Goal: Information Seeking & Learning: Learn about a topic

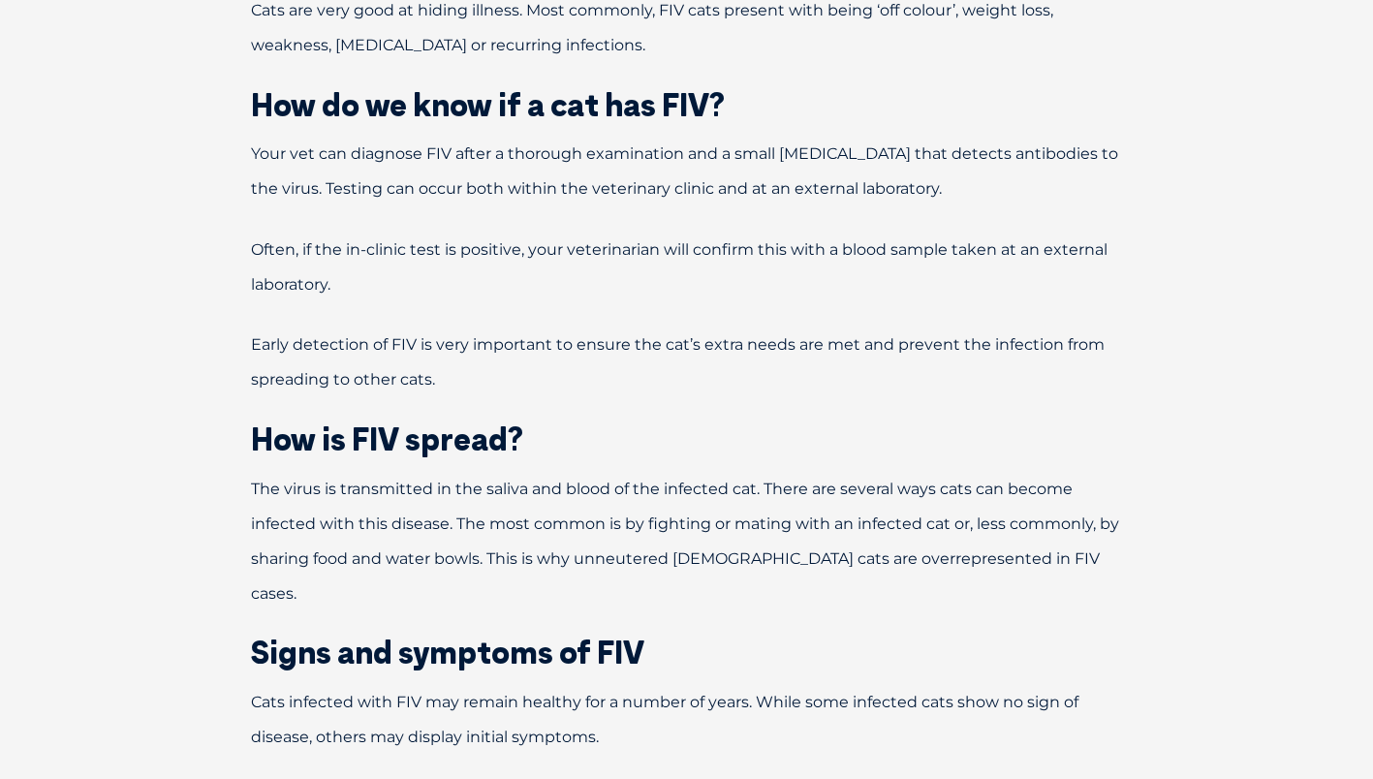
scroll to position [1357, 0]
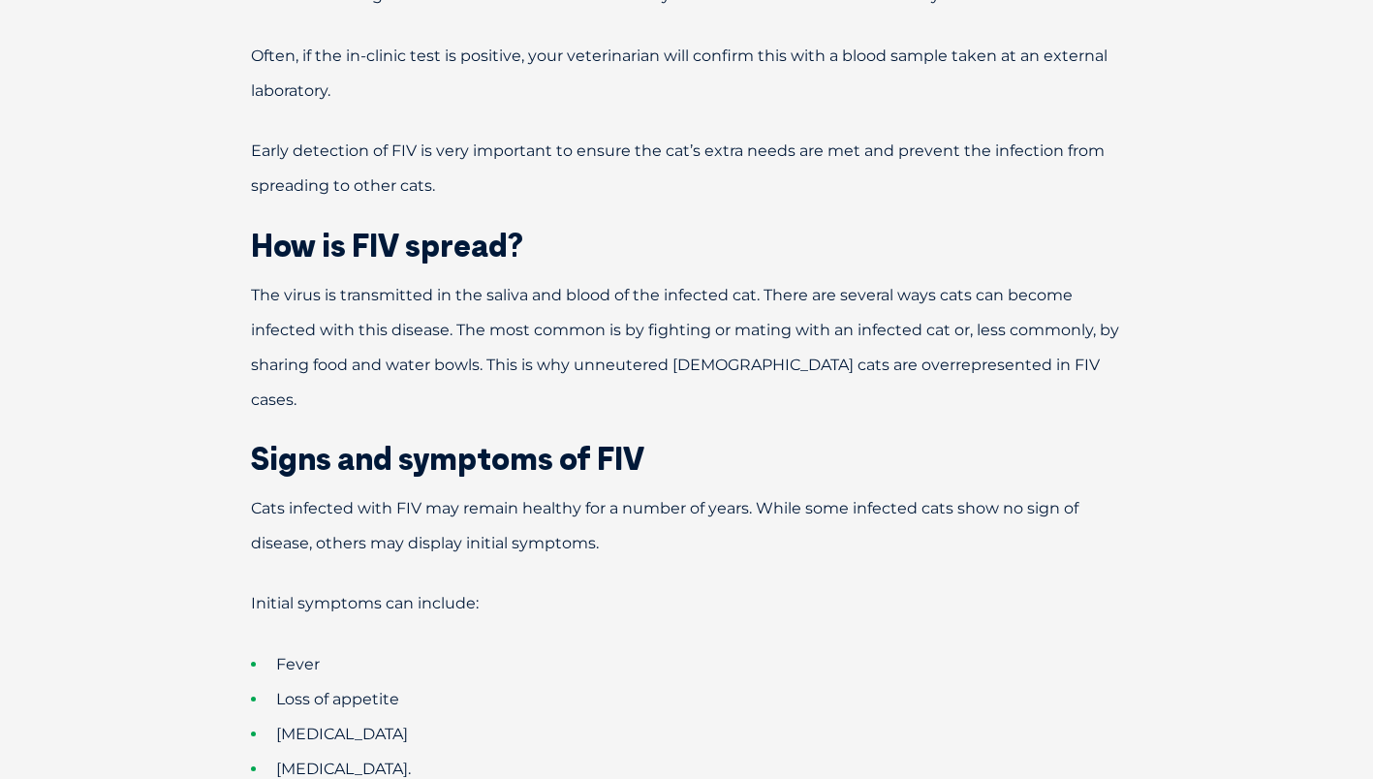
click at [1012, 372] on p "The virus is transmitted in the saliva and blood of the infected cat. There are…" at bounding box center [687, 348] width 1008 height 140
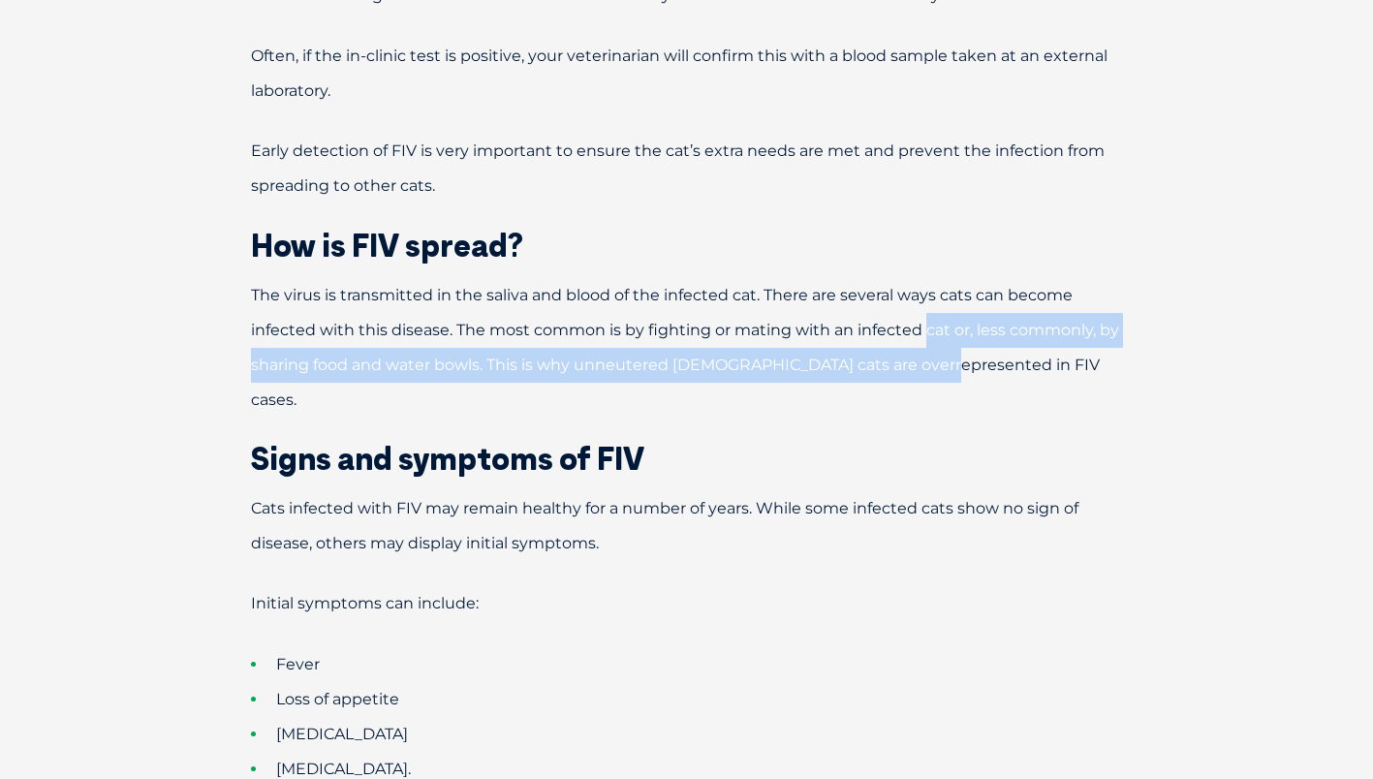
drag, startPoint x: 928, startPoint y: 348, endPoint x: 926, endPoint y: 337, distance: 10.8
click at [926, 337] on p "The virus is transmitted in the saliva and blood of the infected cat. There are…" at bounding box center [687, 348] width 1008 height 140
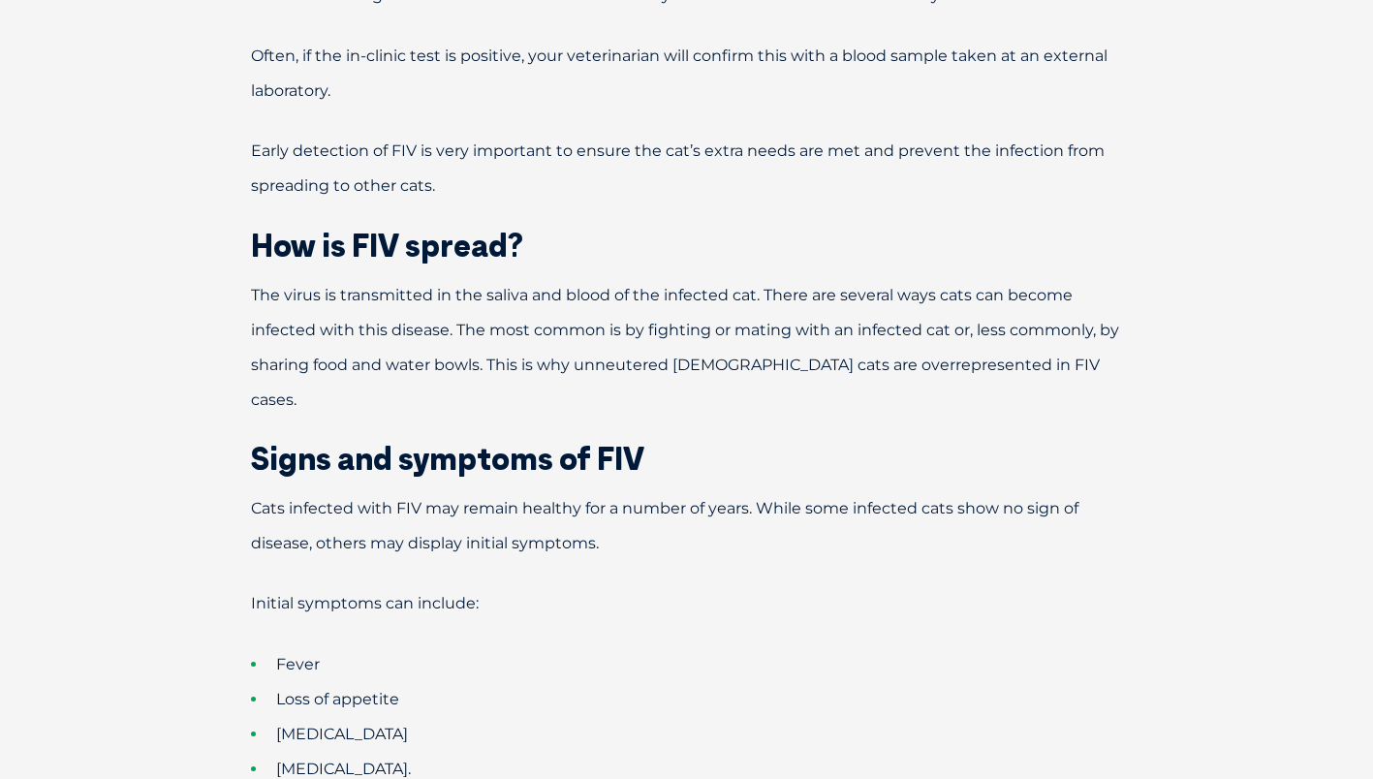
click at [592, 335] on span "The virus is transmitted in the saliva and blood of the infected cat. There are…" at bounding box center [685, 347] width 868 height 123
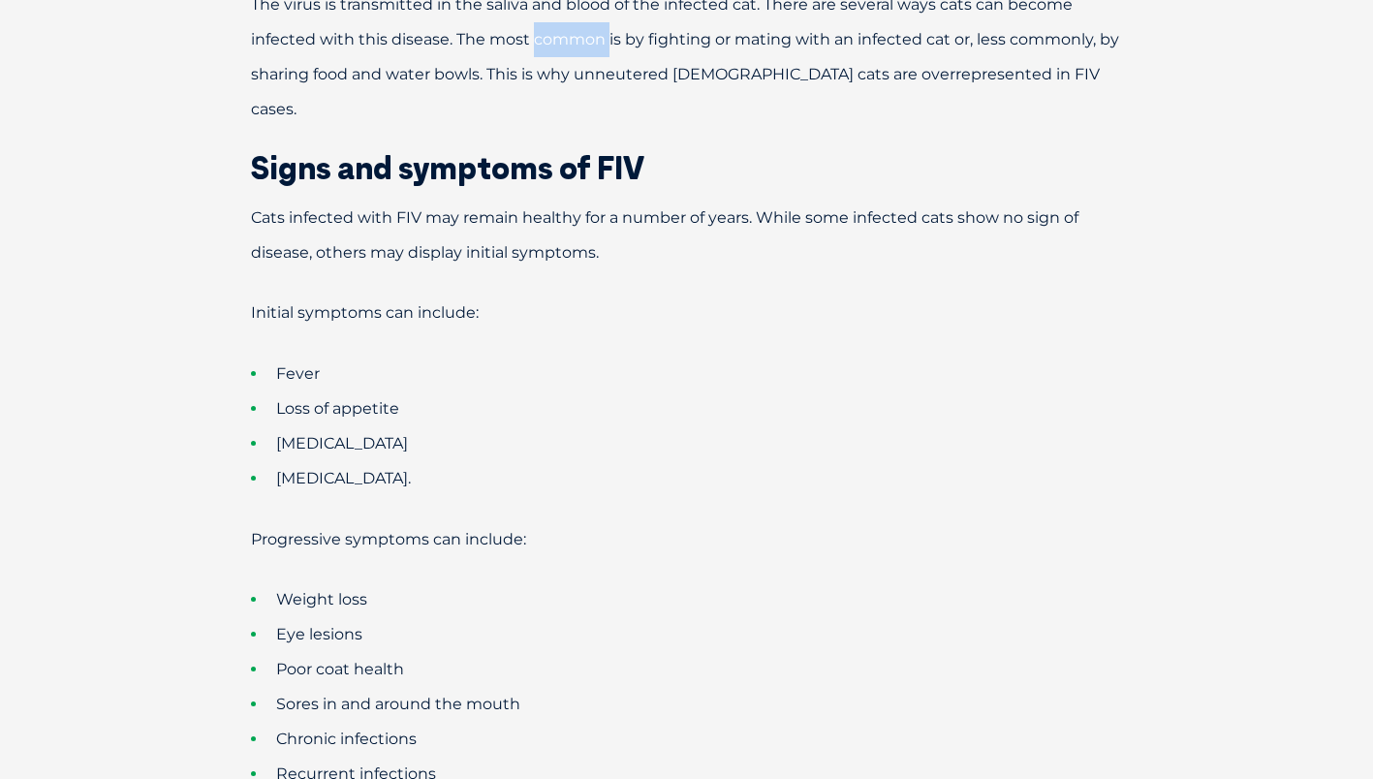
scroll to position [1841, 0]
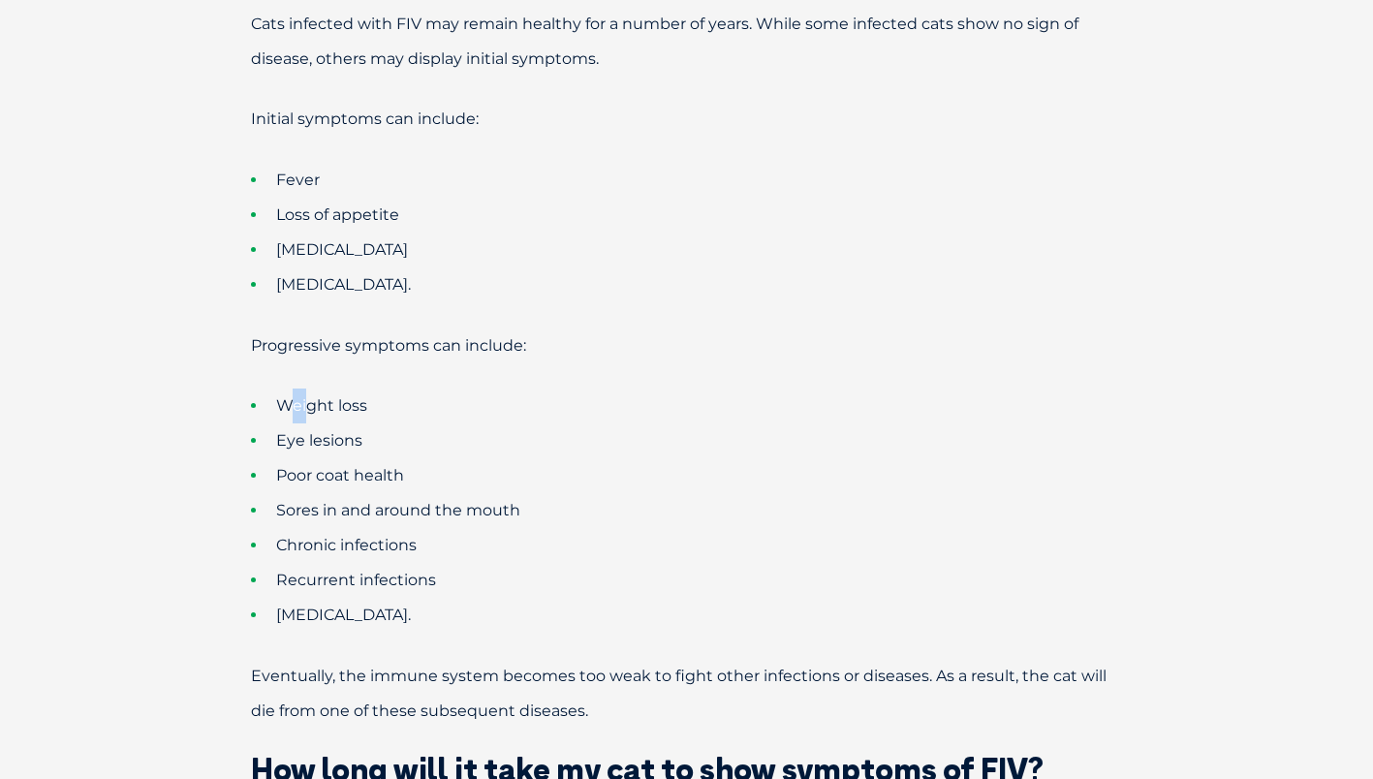
drag, startPoint x: 312, startPoint y: 360, endPoint x: 358, endPoint y: 362, distance: 45.6
click at [354, 396] on span "Weight loss" at bounding box center [321, 405] width 91 height 18
drag, startPoint x: 358, startPoint y: 362, endPoint x: 372, endPoint y: 387, distance: 28.3
click at [373, 389] on li "Weight loss" at bounding box center [721, 406] width 940 height 35
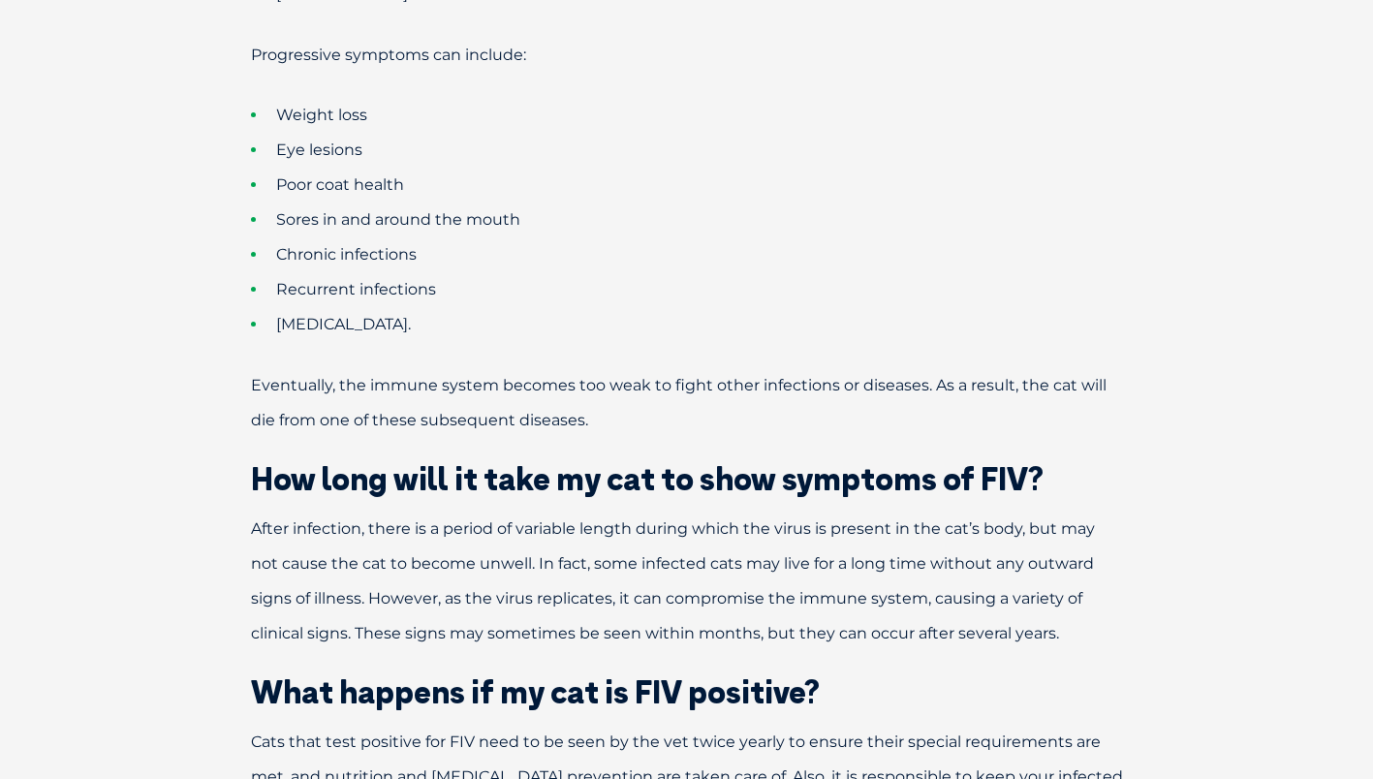
drag, startPoint x: 603, startPoint y: 377, endPoint x: 575, endPoint y: 377, distance: 28.1
click at [585, 377] on p "Eventually, the immune system becomes too weak to fight other infections or dis…" at bounding box center [687, 403] width 1008 height 70
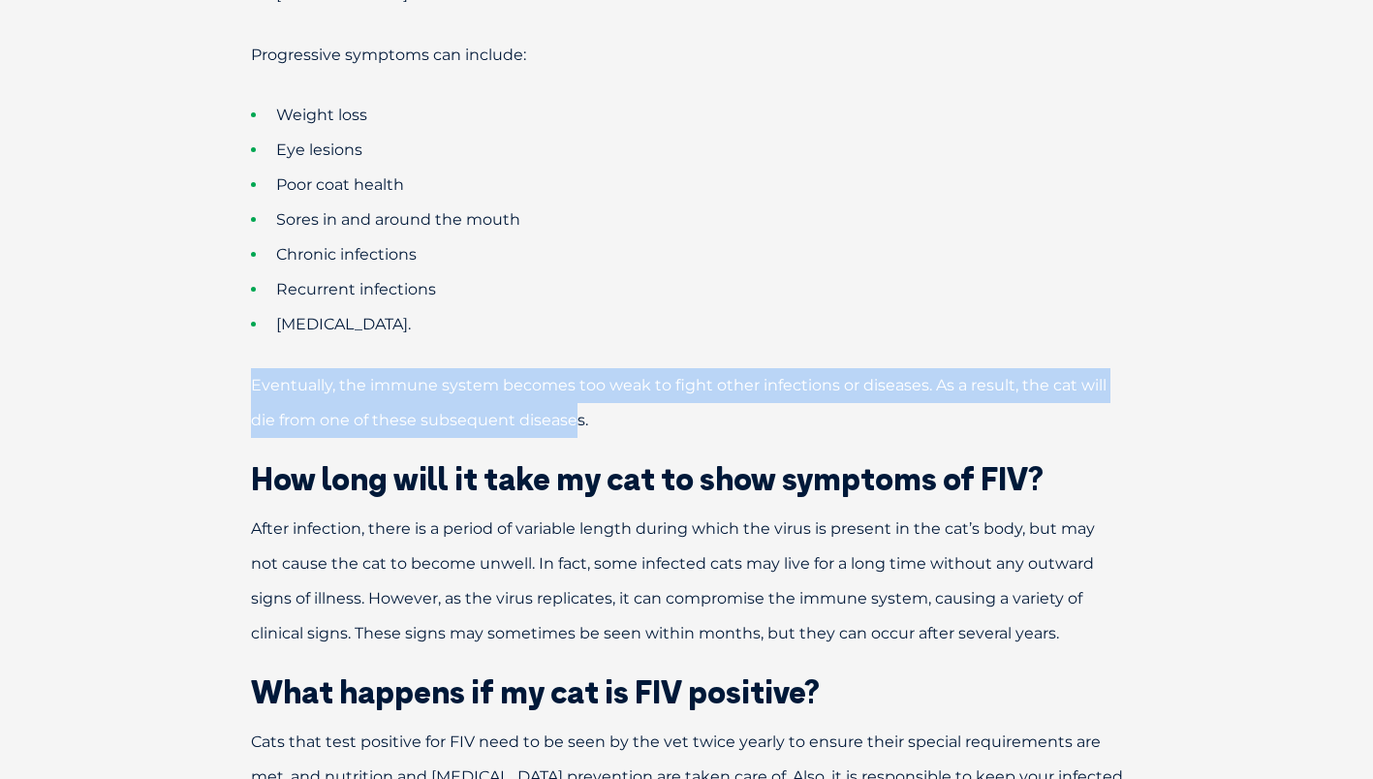
drag, startPoint x: 575, startPoint y: 377, endPoint x: 235, endPoint y: 361, distance: 340.5
click at [235, 368] on p "Eventually, the immune system becomes too weak to fight other infections or dis…" at bounding box center [687, 403] width 1008 height 70
click at [371, 368] on p "Eventually, the immune system becomes too weak to fight other infections or dis…" at bounding box center [687, 403] width 1008 height 70
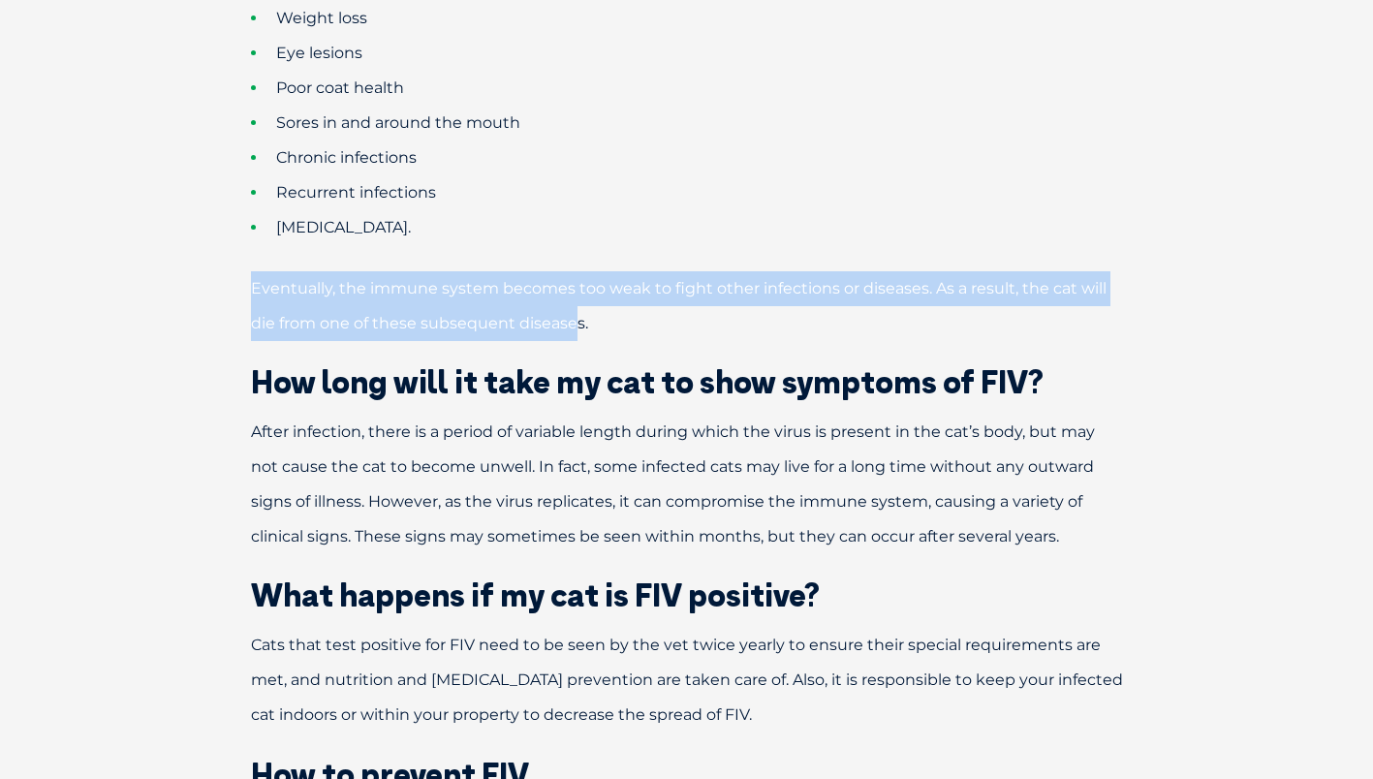
scroll to position [2326, 0]
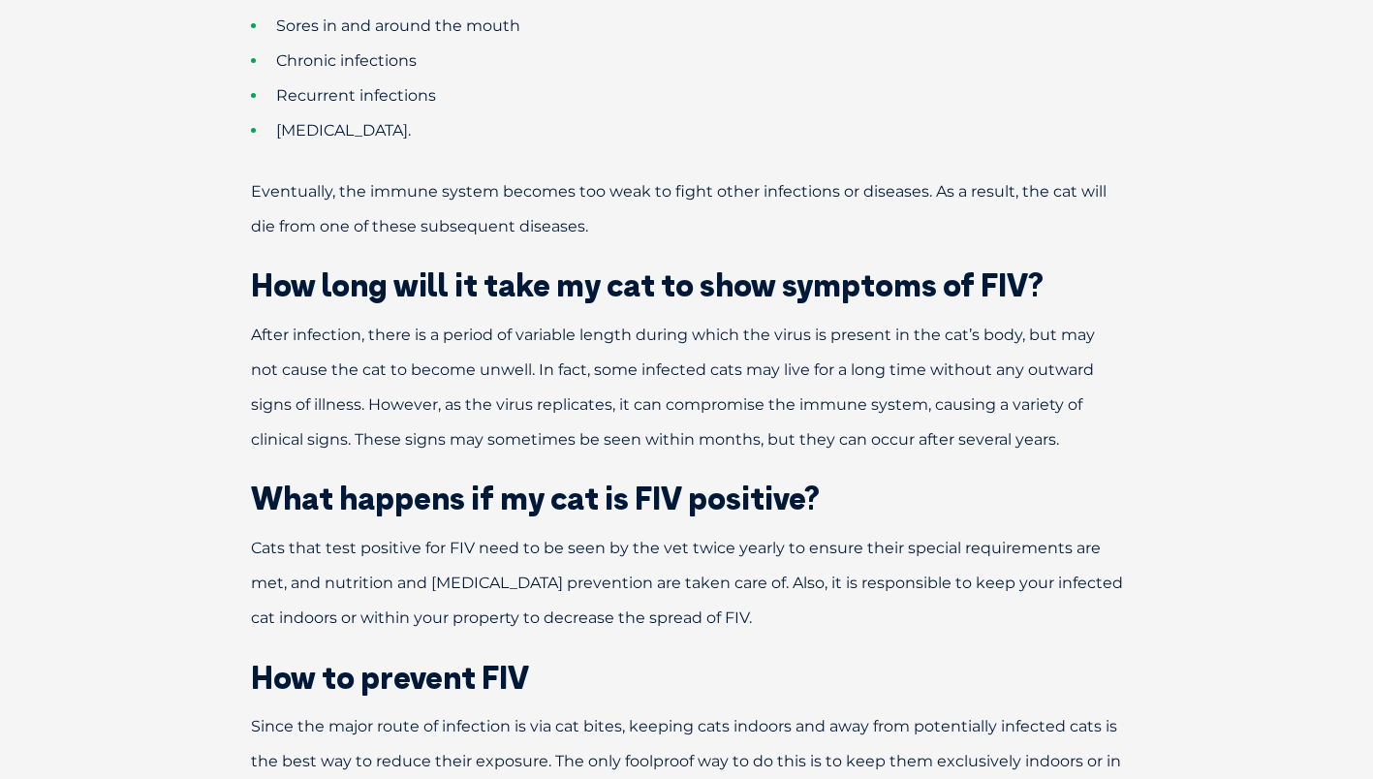
click at [729, 322] on p "After infection, there is a period of variable length during which the virus is…" at bounding box center [687, 388] width 1008 height 140
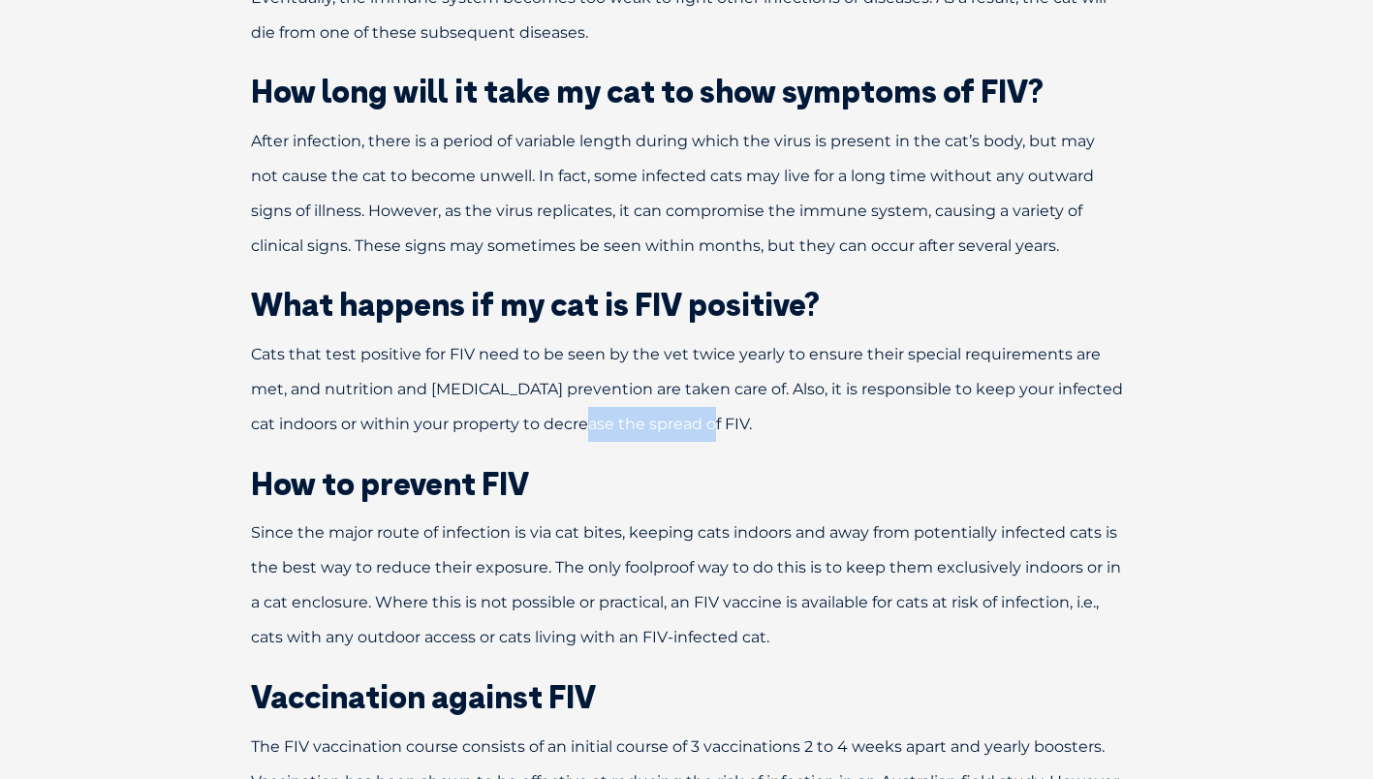
drag, startPoint x: 724, startPoint y: 392, endPoint x: 514, endPoint y: 382, distance: 210.5
click at [547, 387] on p "Cats that test positive for FIV need to be seen by the vet twice yearly to ensu…" at bounding box center [687, 389] width 1008 height 105
click at [325, 345] on span "Cats that test positive for FIV need to be seen by the vet twice yearly to ensu…" at bounding box center [687, 389] width 872 height 88
drag, startPoint x: 766, startPoint y: 396, endPoint x: 749, endPoint y: 400, distance: 16.9
click at [764, 401] on p "Cats that test positive for FIV need to be seen by the vet twice yearly to ensu…" at bounding box center [687, 389] width 1008 height 105
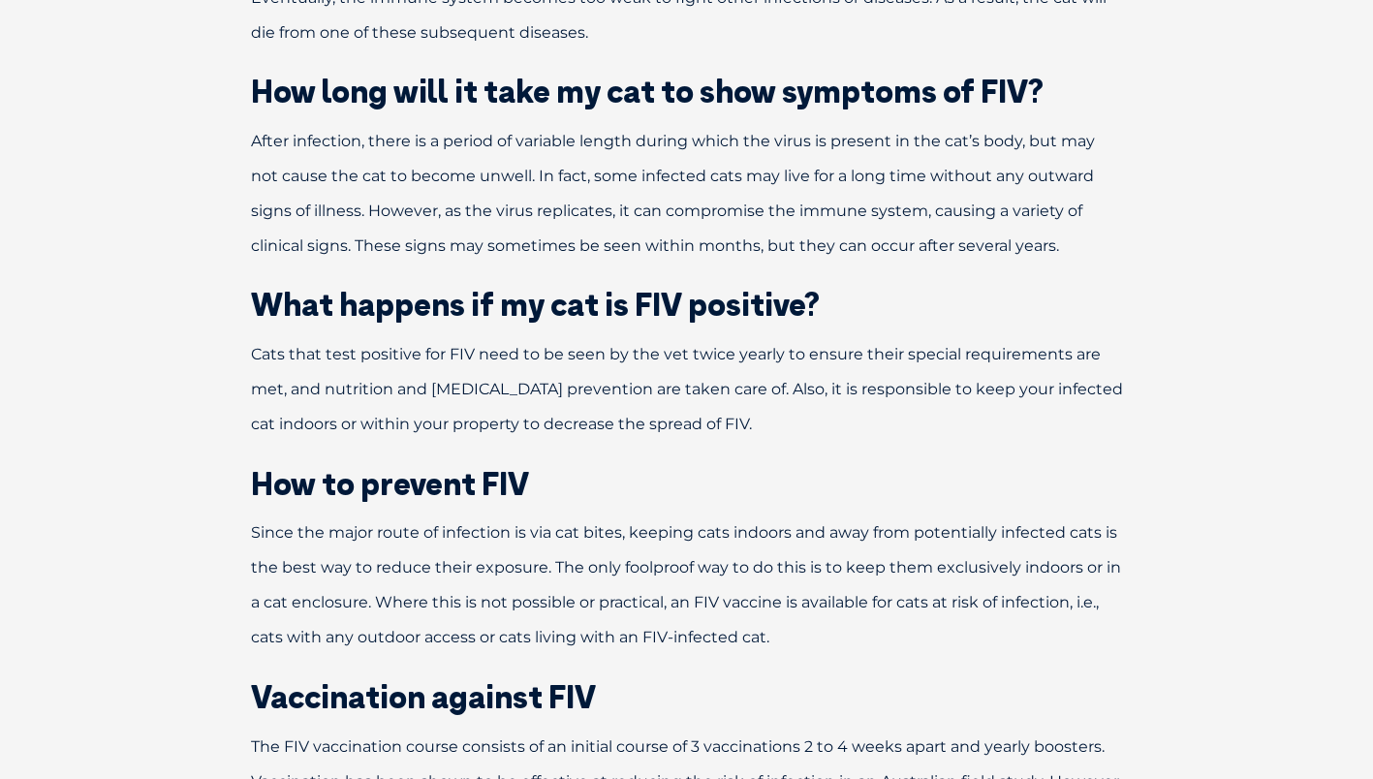
scroll to position [2713, 0]
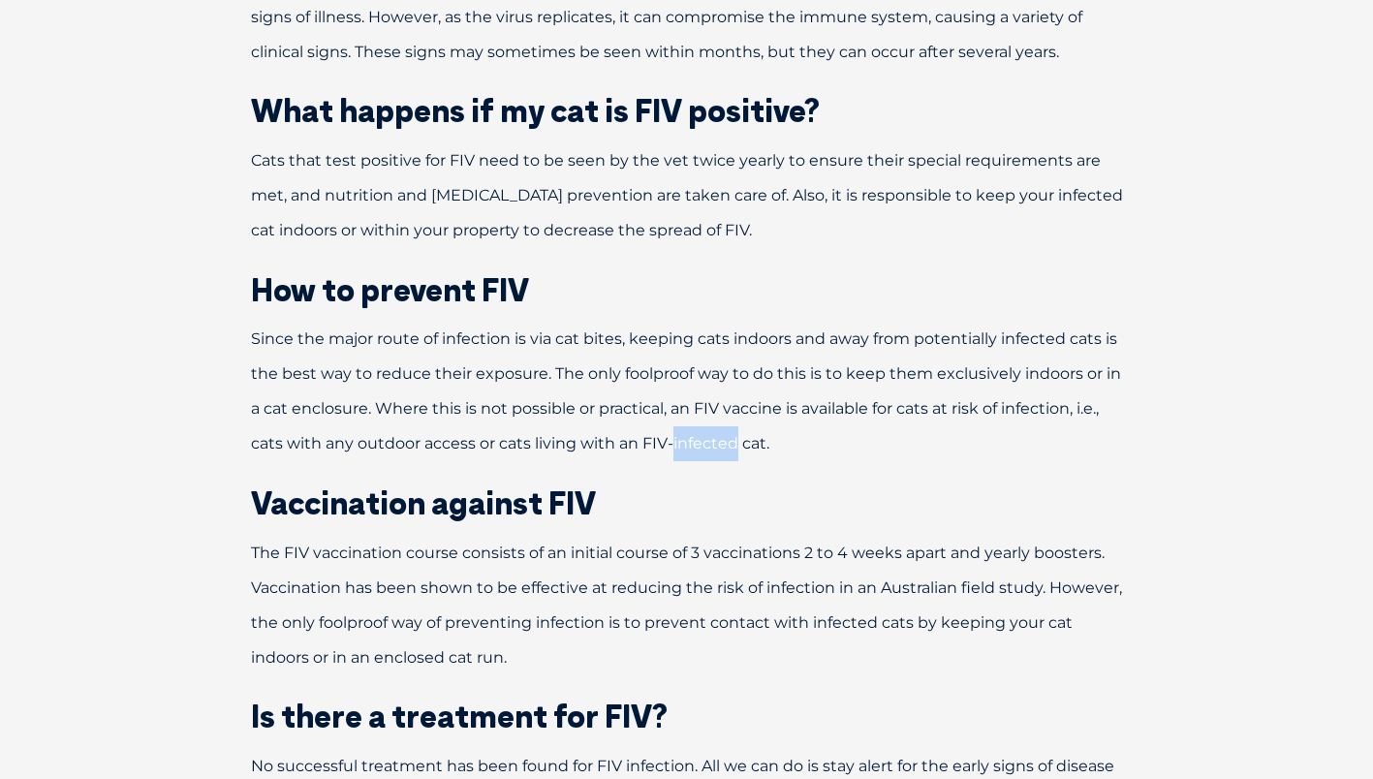
drag, startPoint x: 737, startPoint y: 418, endPoint x: 503, endPoint y: 391, distance: 236.1
click at [528, 395] on p "Since the major route of infection is via cat bites, keeping cats indoors and a…" at bounding box center [687, 392] width 1008 height 140
click at [526, 417] on span "Since the major route of infection is via cat bites, keeping cats indoors and a…" at bounding box center [686, 390] width 870 height 123
drag, startPoint x: 815, startPoint y: 412, endPoint x: 680, endPoint y: 409, distance: 134.7
click at [702, 411] on p "Since the major route of infection is via cat bites, keeping cats indoors and a…" at bounding box center [687, 392] width 1008 height 140
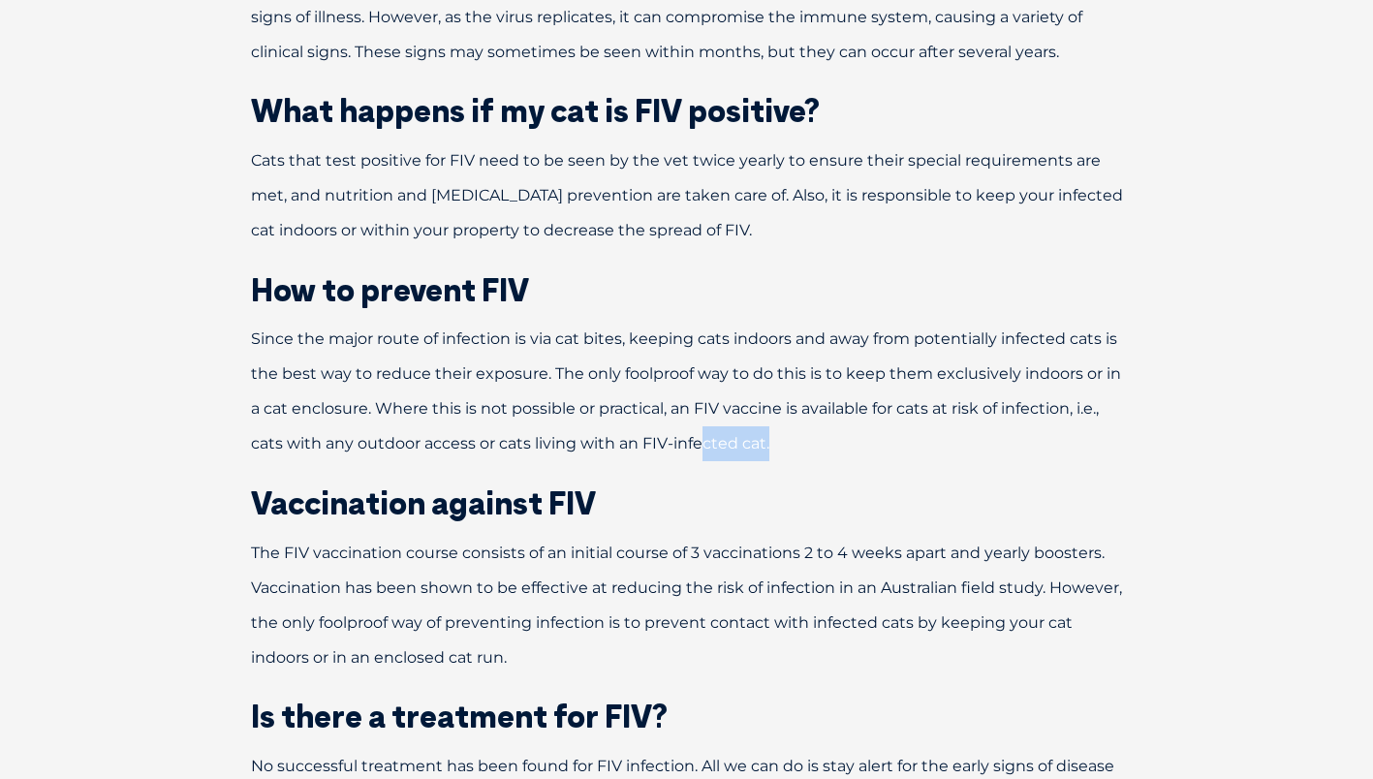
click at [483, 413] on span "Since the major route of infection is via cat bites, keeping cats indoors and a…" at bounding box center [686, 390] width 870 height 123
drag, startPoint x: 787, startPoint y: 439, endPoint x: 807, endPoint y: 438, distance: 20.4
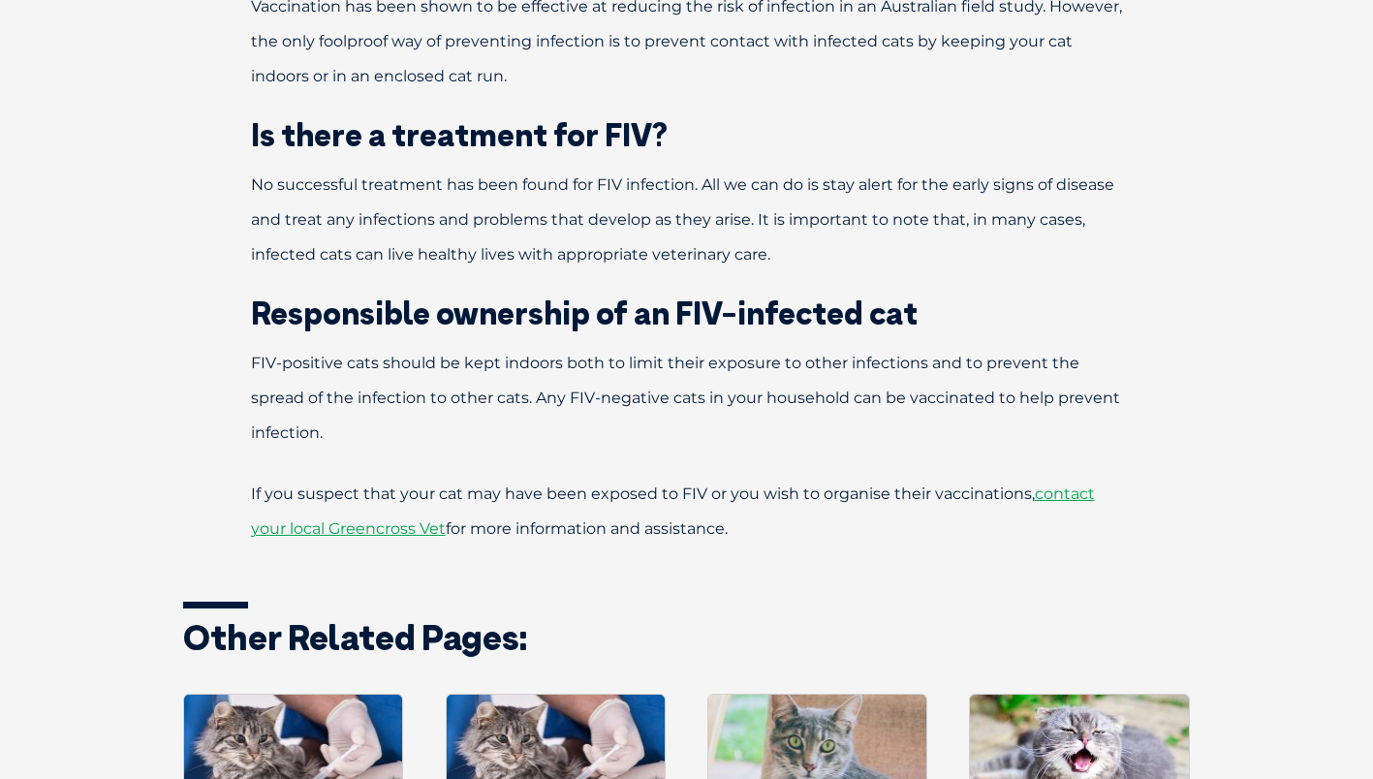
scroll to position [3779, 0]
